Goal: Register for event/course

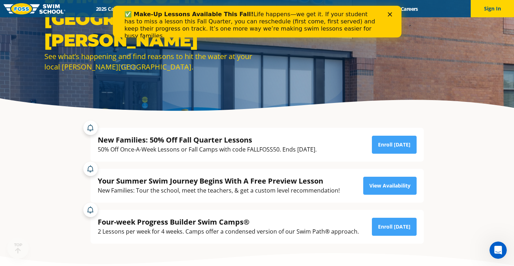
scroll to position [72, 0]
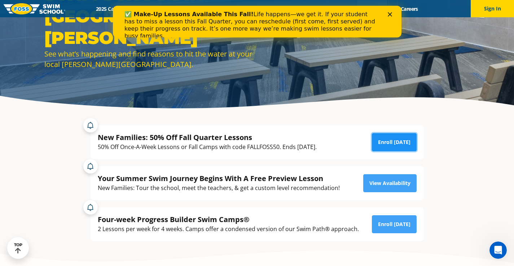
click at [387, 145] on link "Enroll Today" at bounding box center [394, 142] width 45 height 18
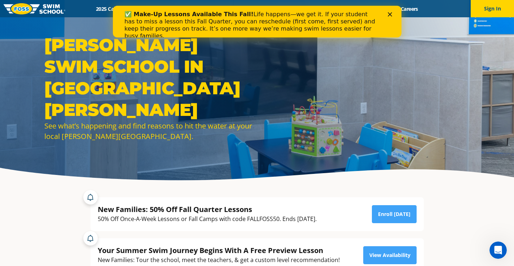
click at [391, 12] on div "✅ Make-Up Lessons Available This Fall! Life happens—we get it. If your student …" at bounding box center [257, 25] width 288 height 33
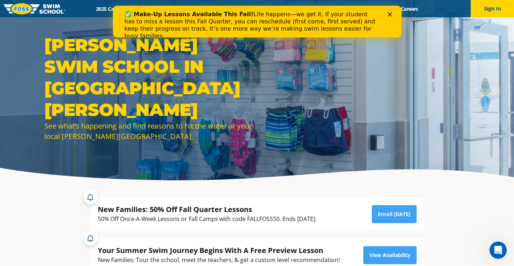
click at [391, 16] on polygon "Close" at bounding box center [389, 14] width 4 height 4
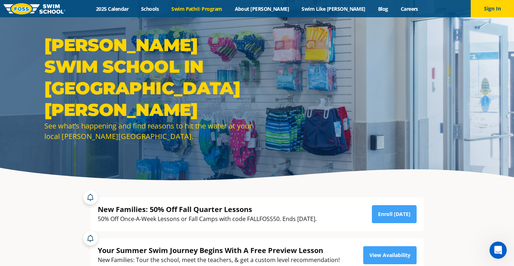
click at [211, 12] on link "Swim Path® Program" at bounding box center [196, 8] width 63 height 7
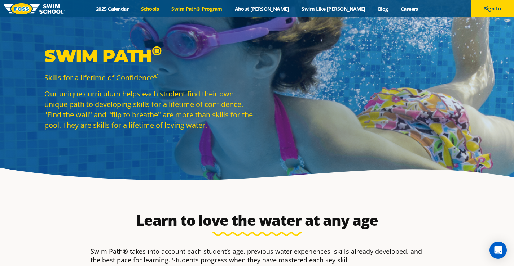
click at [165, 7] on link "Schools" at bounding box center [150, 8] width 30 height 7
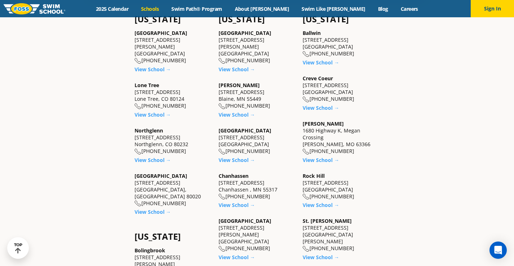
scroll to position [288, 0]
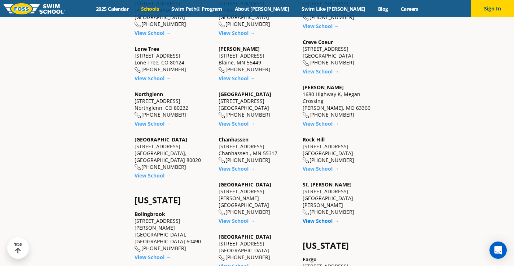
click at [326, 218] on link "View School →" at bounding box center [321, 221] width 36 height 7
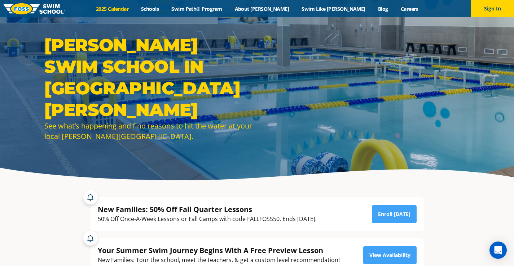
click at [135, 10] on link "2025 Calendar" at bounding box center [112, 8] width 45 height 7
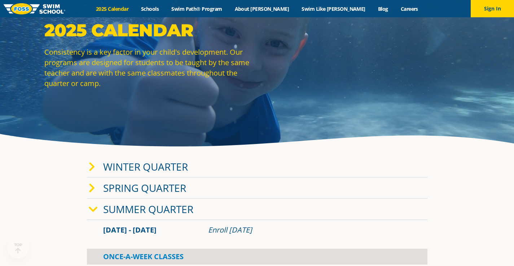
scroll to position [72, 0]
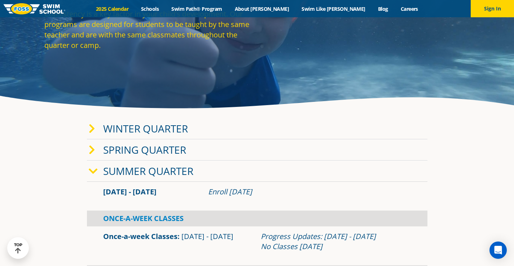
click at [162, 133] on link "Winter Quarter" at bounding box center [145, 129] width 85 height 14
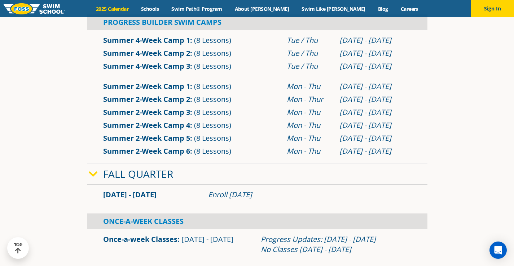
scroll to position [505, 0]
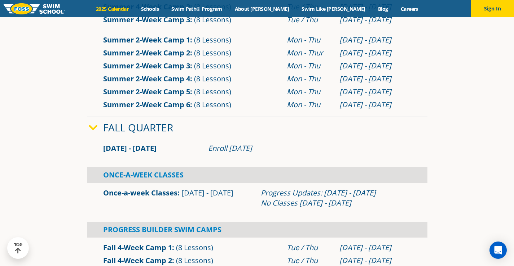
click at [160, 129] on link "Fall Quarter" at bounding box center [138, 128] width 70 height 14
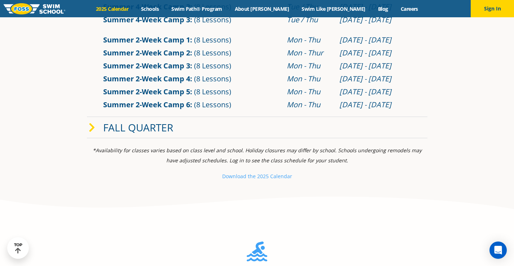
click at [160, 129] on link "Fall Quarter" at bounding box center [138, 128] width 70 height 14
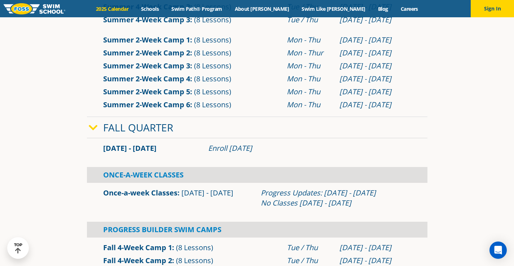
click at [149, 197] on link "Once-a-week Classes" at bounding box center [140, 193] width 74 height 10
